Goal: Find contact information: Find contact information

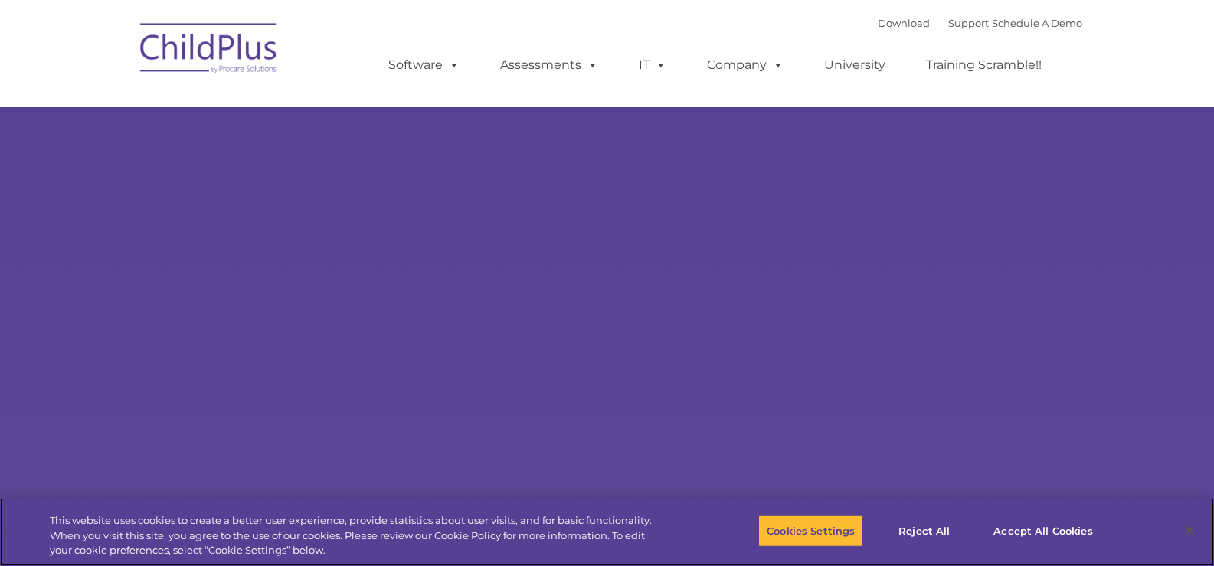
select select "MEDIUM"
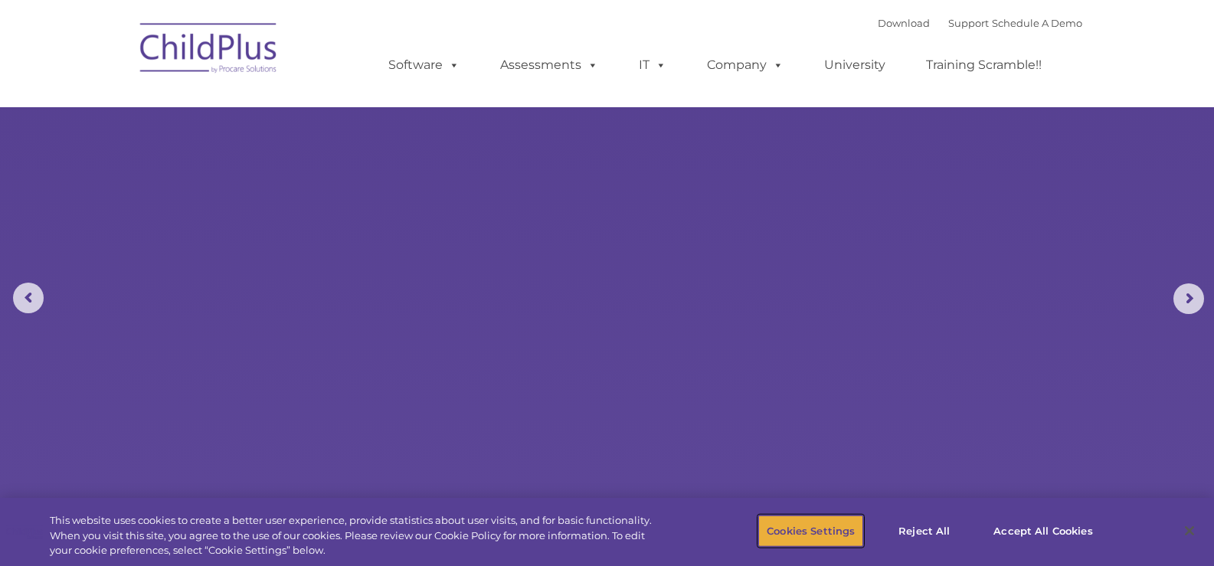
click at [801, 535] on button "Cookies Settings" at bounding box center [810, 531] width 105 height 32
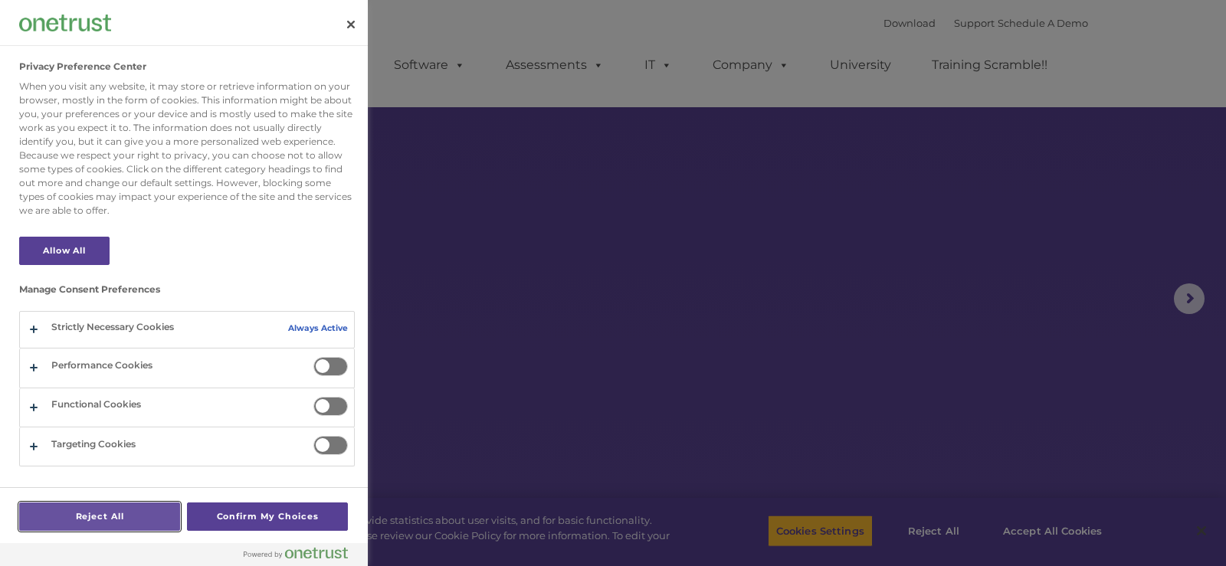
click at [110, 519] on button "Reject All" at bounding box center [99, 517] width 161 height 28
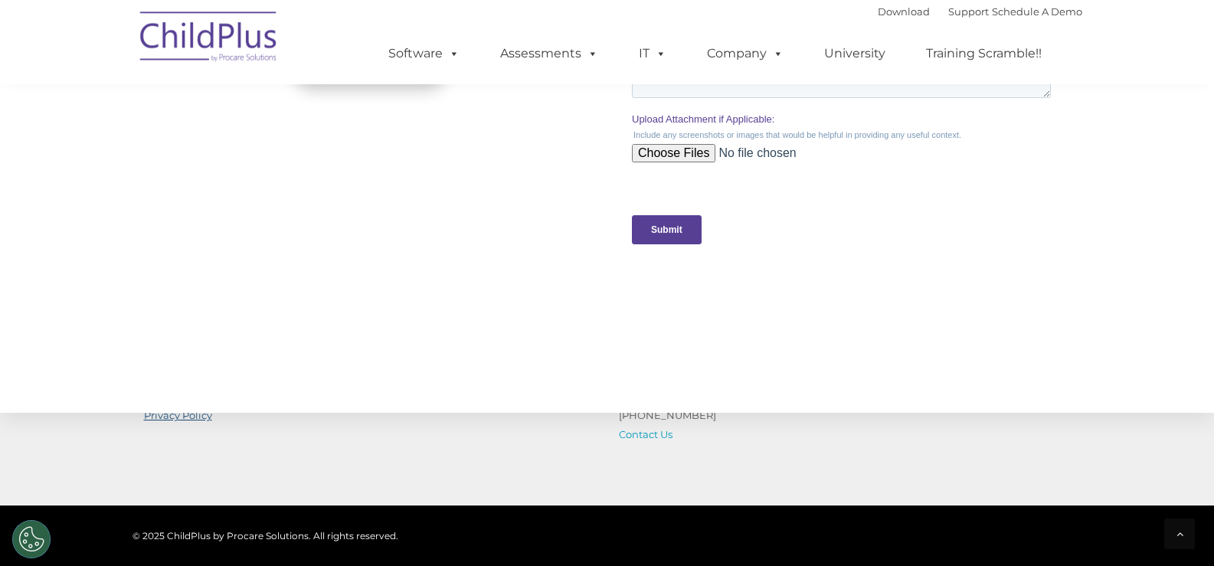
scroll to position [1671, 0]
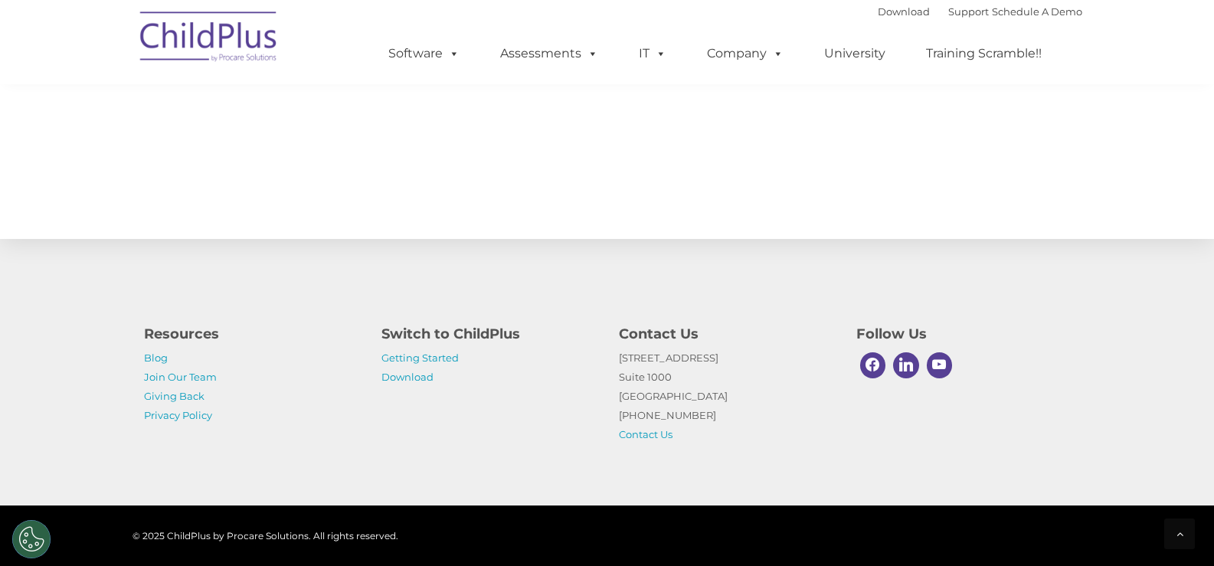
copy p "800) 888-6674"
drag, startPoint x: 660, startPoint y: 412, endPoint x: 622, endPoint y: 417, distance: 38.6
click at [622, 417] on p "[STREET_ADDRESS] [PHONE_NUMBER] Contact Us" at bounding box center [726, 397] width 214 height 96
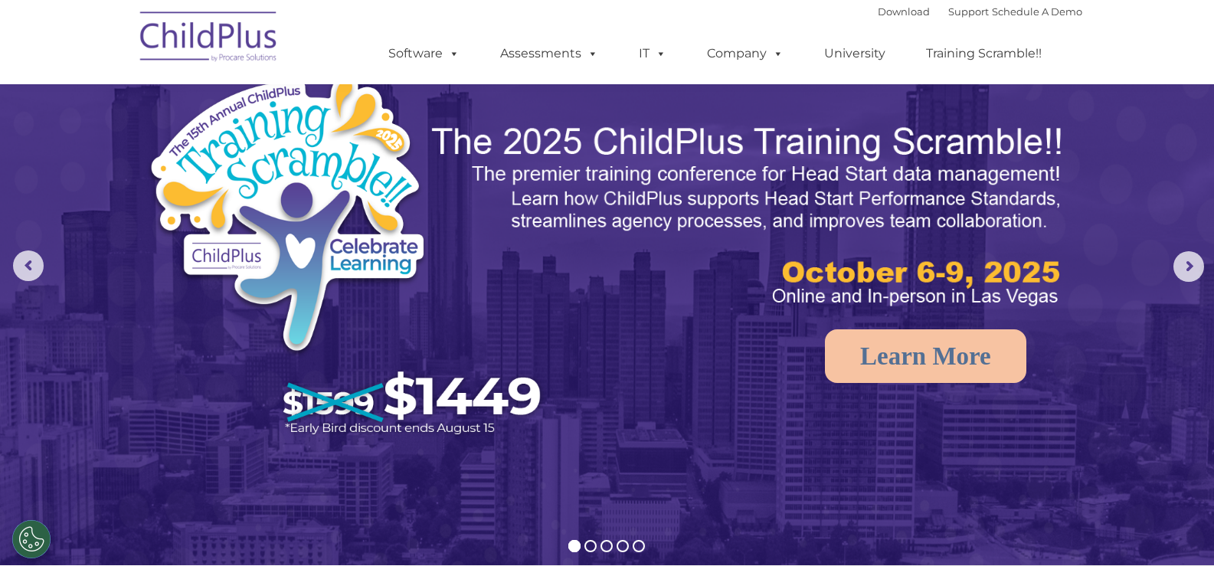
scroll to position [0, 0]
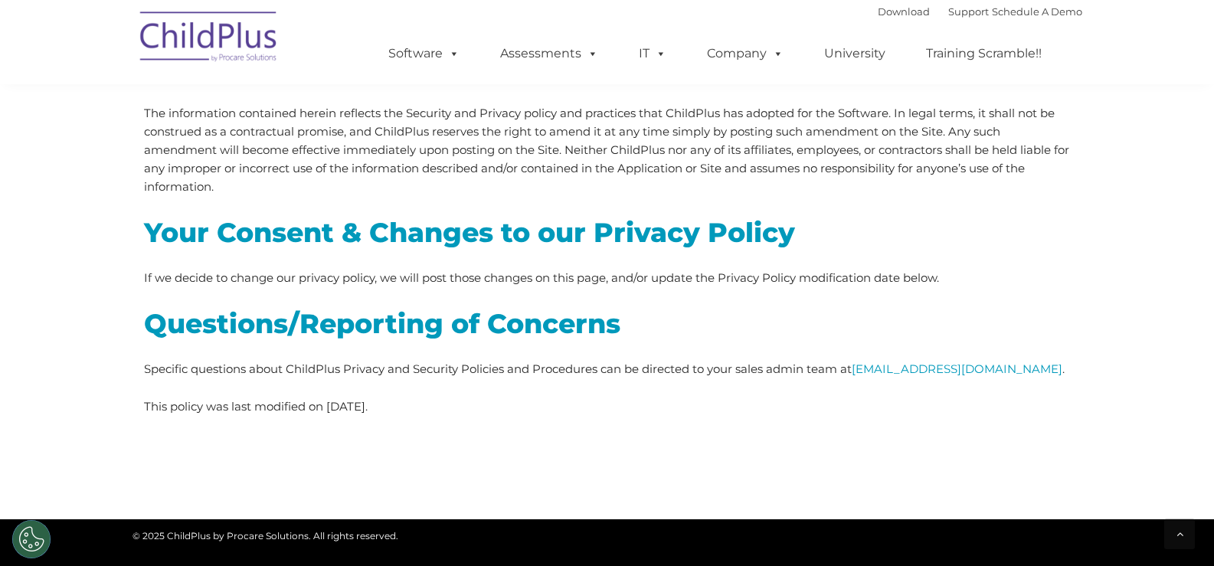
scroll to position [4334, 0]
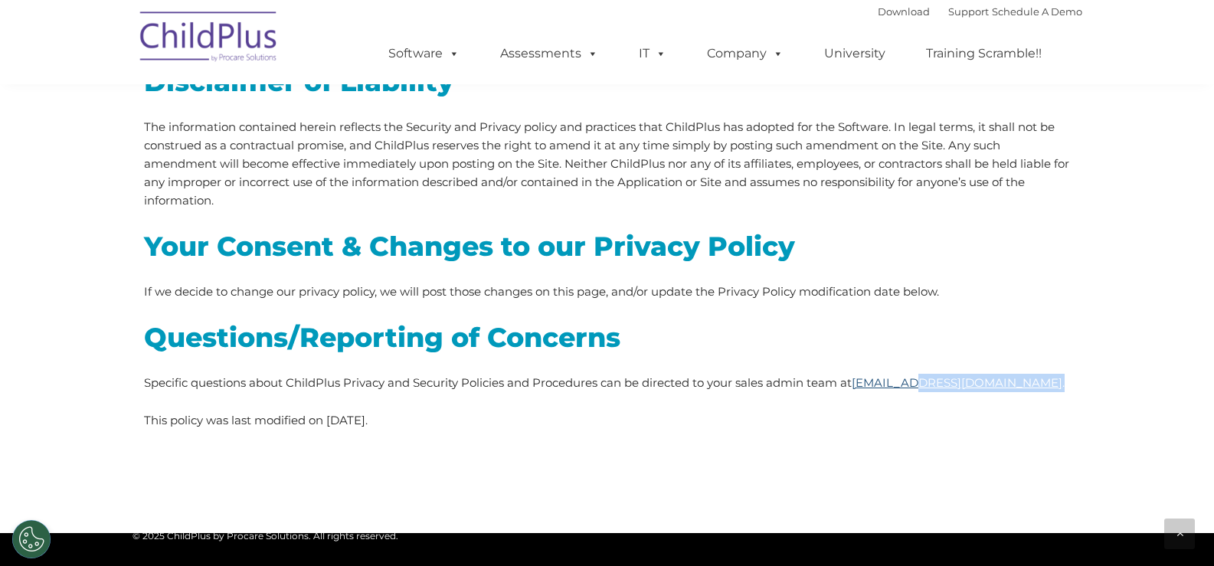
copy p "n@childplus.com ."
copy p "@childplus.com ."
drag, startPoint x: 1027, startPoint y: 356, endPoint x: 915, endPoint y: 368, distance: 112.4
click at [915, 368] on div "Personnel Training & Compliance Enforcement ChildPlus requires training of all …" at bounding box center [607, 182] width 927 height 493
